Goal: Task Accomplishment & Management: Manage account settings

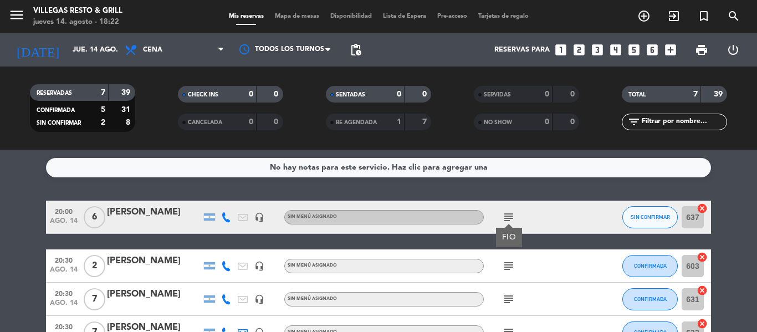
scroll to position [55, 0]
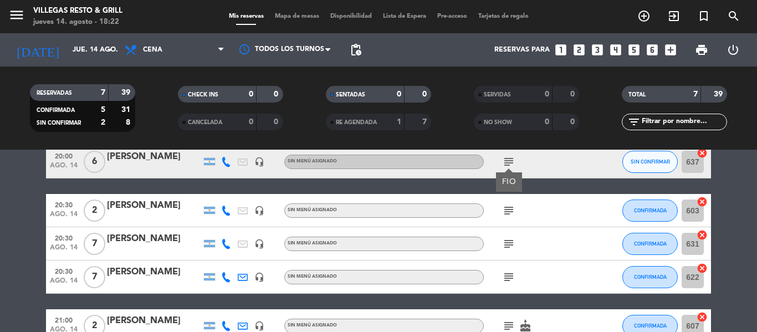
click at [509, 205] on icon "subject" at bounding box center [508, 210] width 13 height 13
click at [507, 280] on icon "subject" at bounding box center [508, 276] width 13 height 13
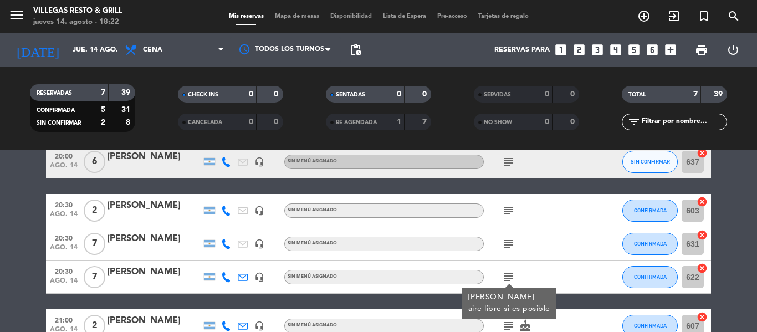
click at [507, 249] on div "subject" at bounding box center [534, 243] width 100 height 33
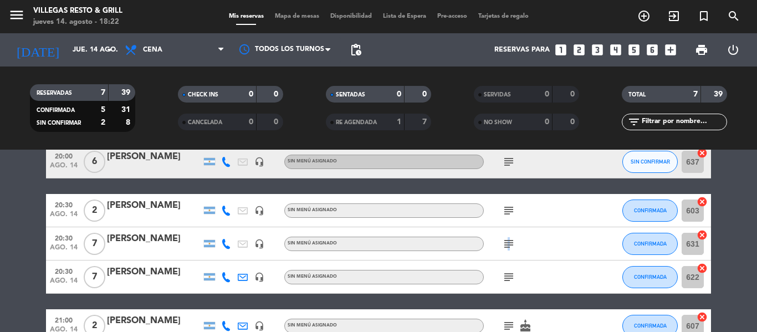
click at [507, 247] on icon "subject" at bounding box center [508, 243] width 13 height 13
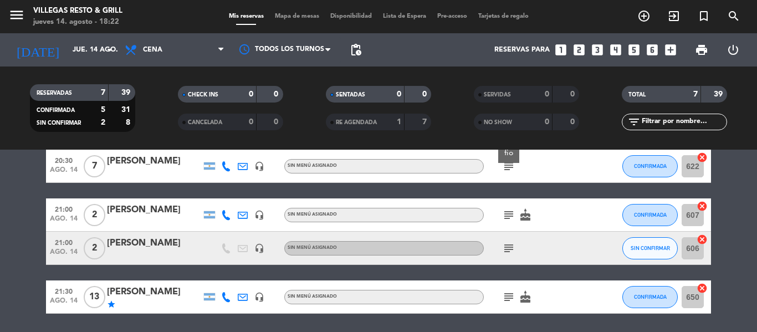
click at [504, 218] on icon "subject" at bounding box center [508, 214] width 13 height 13
click at [505, 245] on icon "subject" at bounding box center [508, 248] width 13 height 13
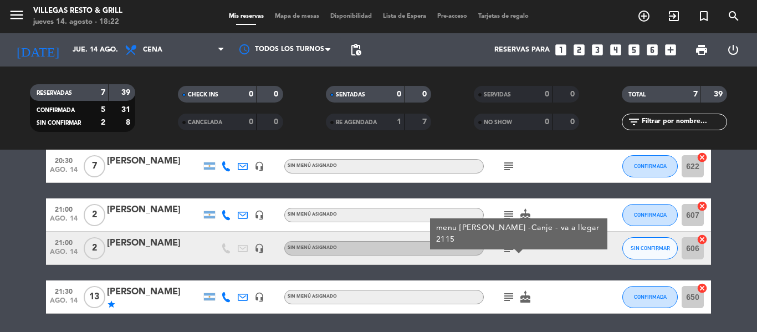
click at [508, 293] on icon "subject" at bounding box center [508, 296] width 13 height 13
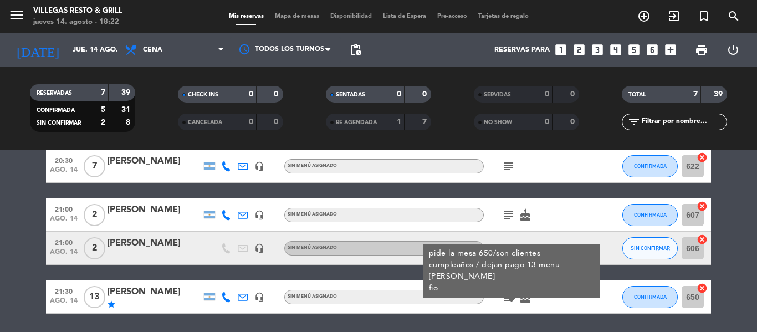
click at [546, 316] on div "No hay notas para este servicio. Haz clic para agregar una 20:00 [DATE] 6 [PERS…" at bounding box center [378, 241] width 757 height 182
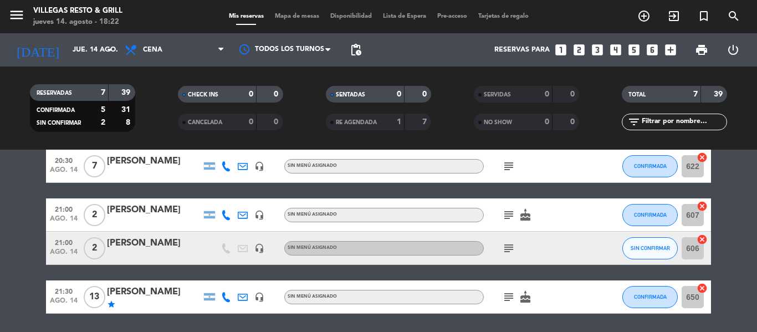
click at [503, 247] on icon "subject" at bounding box center [508, 248] width 13 height 13
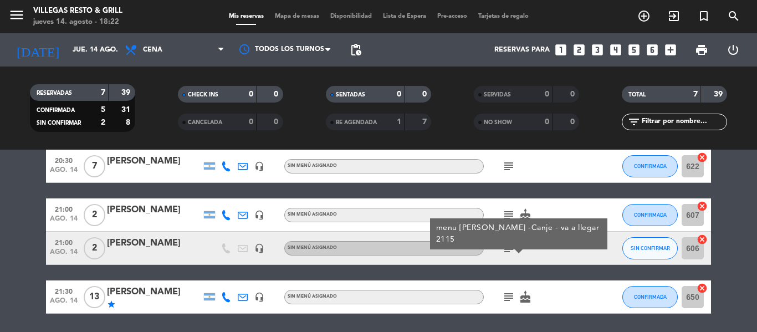
click at [505, 214] on icon "subject" at bounding box center [508, 214] width 13 height 13
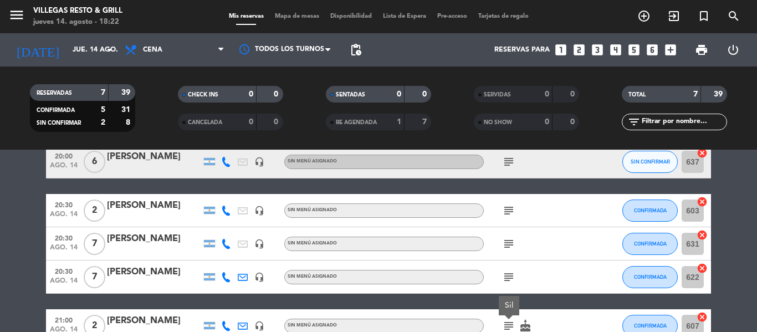
scroll to position [0, 0]
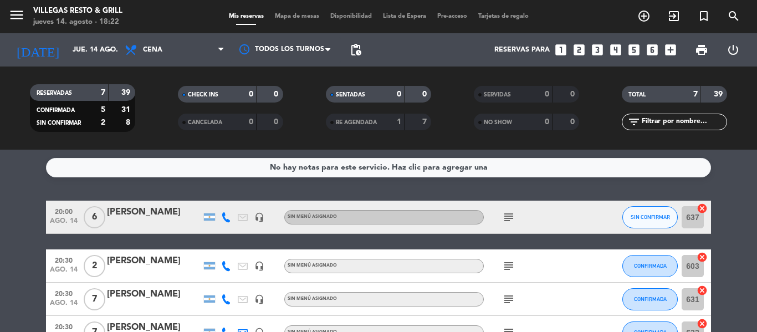
click at [503, 218] on icon "subject" at bounding box center [508, 217] width 13 height 13
click at [545, 232] on div "subject FIO" at bounding box center [534, 217] width 100 height 33
click at [509, 220] on icon "subject" at bounding box center [508, 217] width 13 height 13
click at [487, 251] on div "subject" at bounding box center [534, 265] width 100 height 33
